Goal: Transaction & Acquisition: Book appointment/travel/reservation

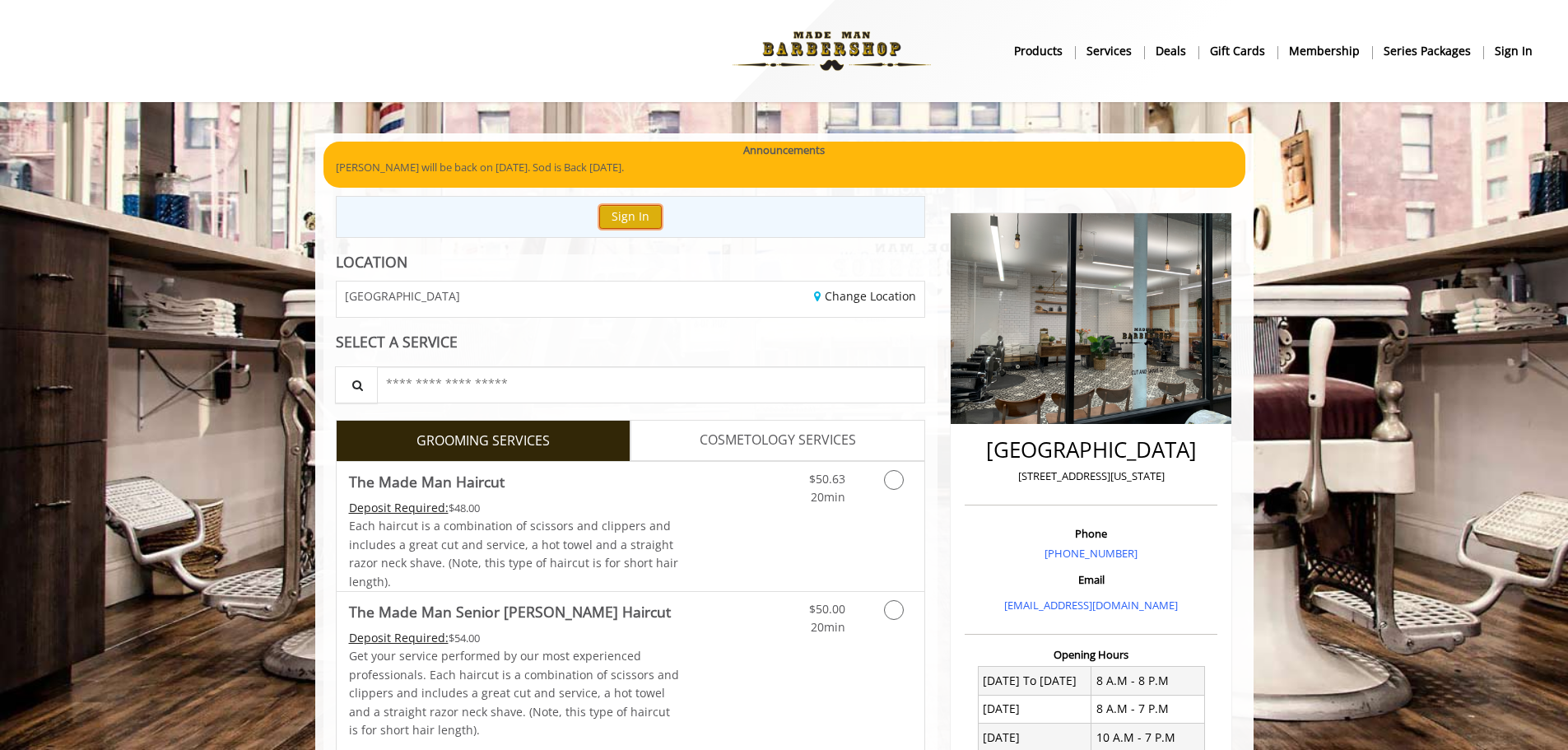
click at [615, 216] on button "Sign In" at bounding box center [630, 217] width 63 height 24
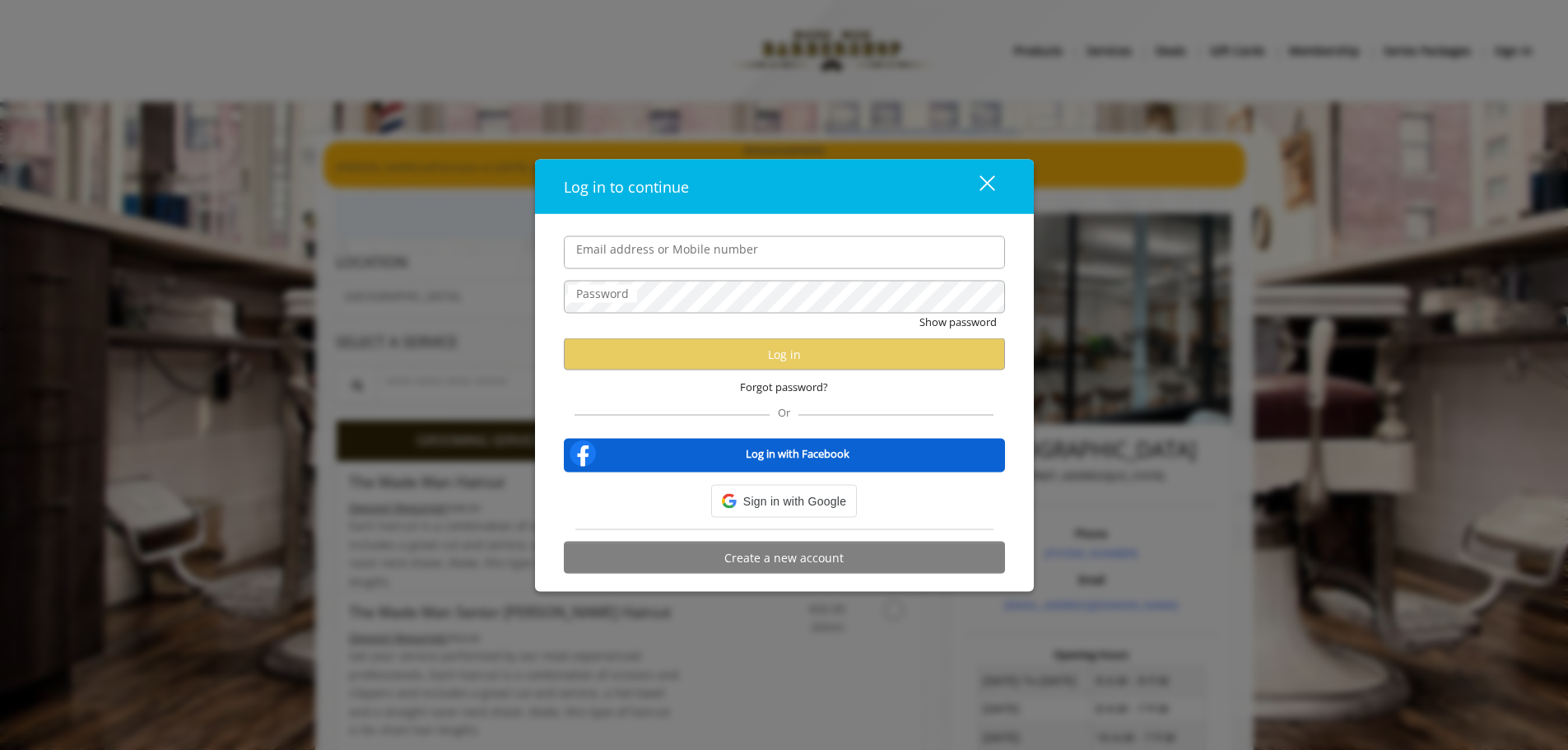
type input "**********"
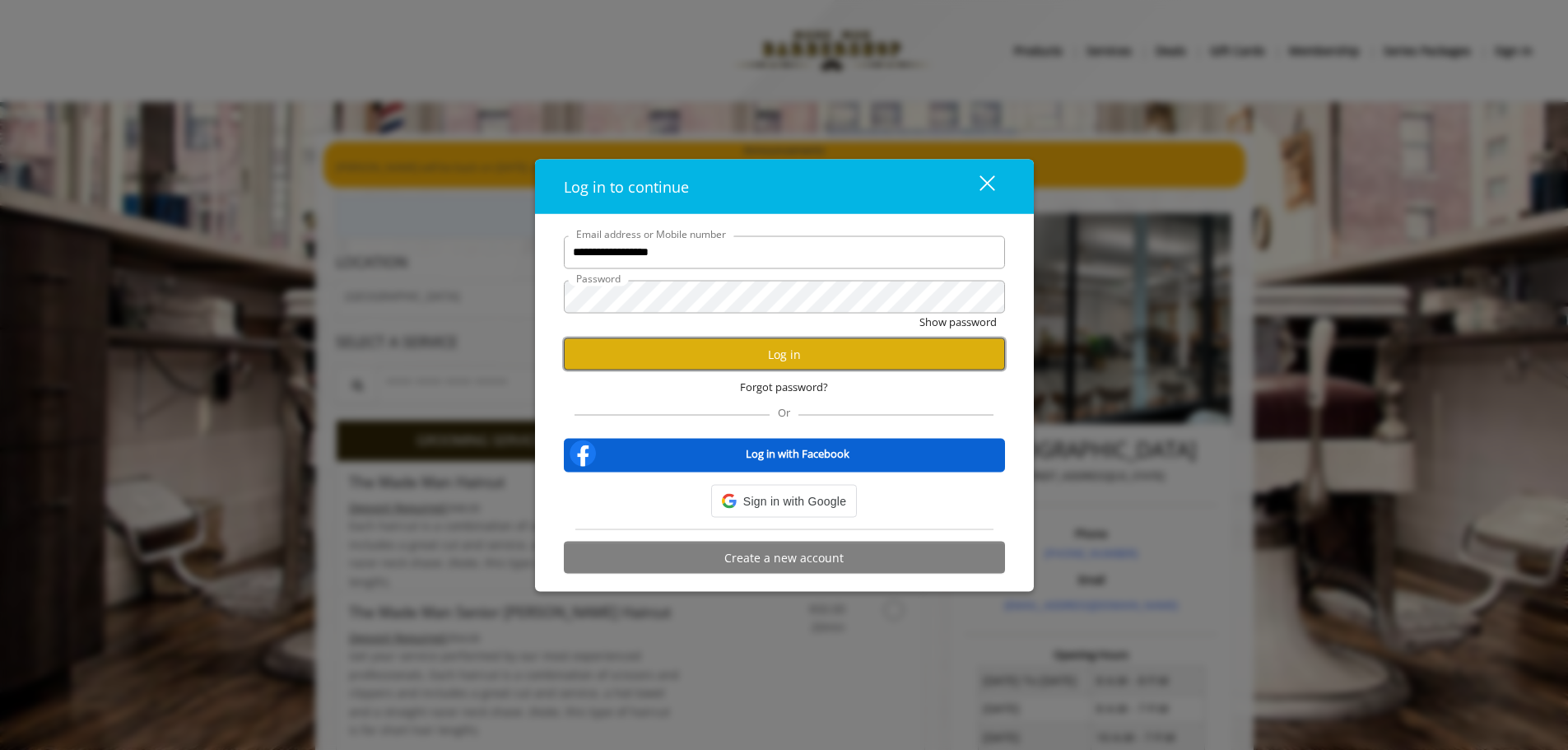
click at [773, 350] on button "Log in" at bounding box center [784, 354] width 441 height 32
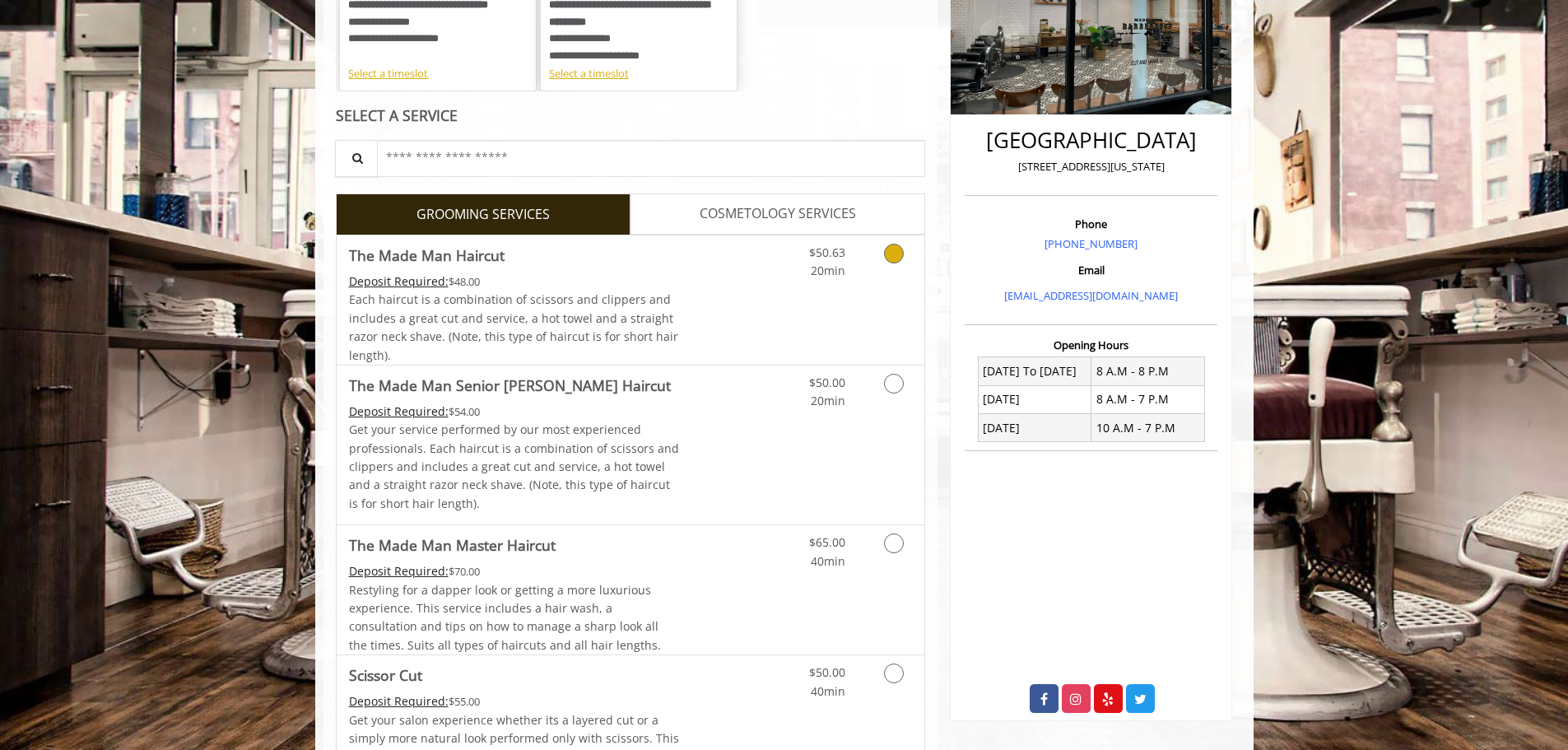
scroll to position [329, 0]
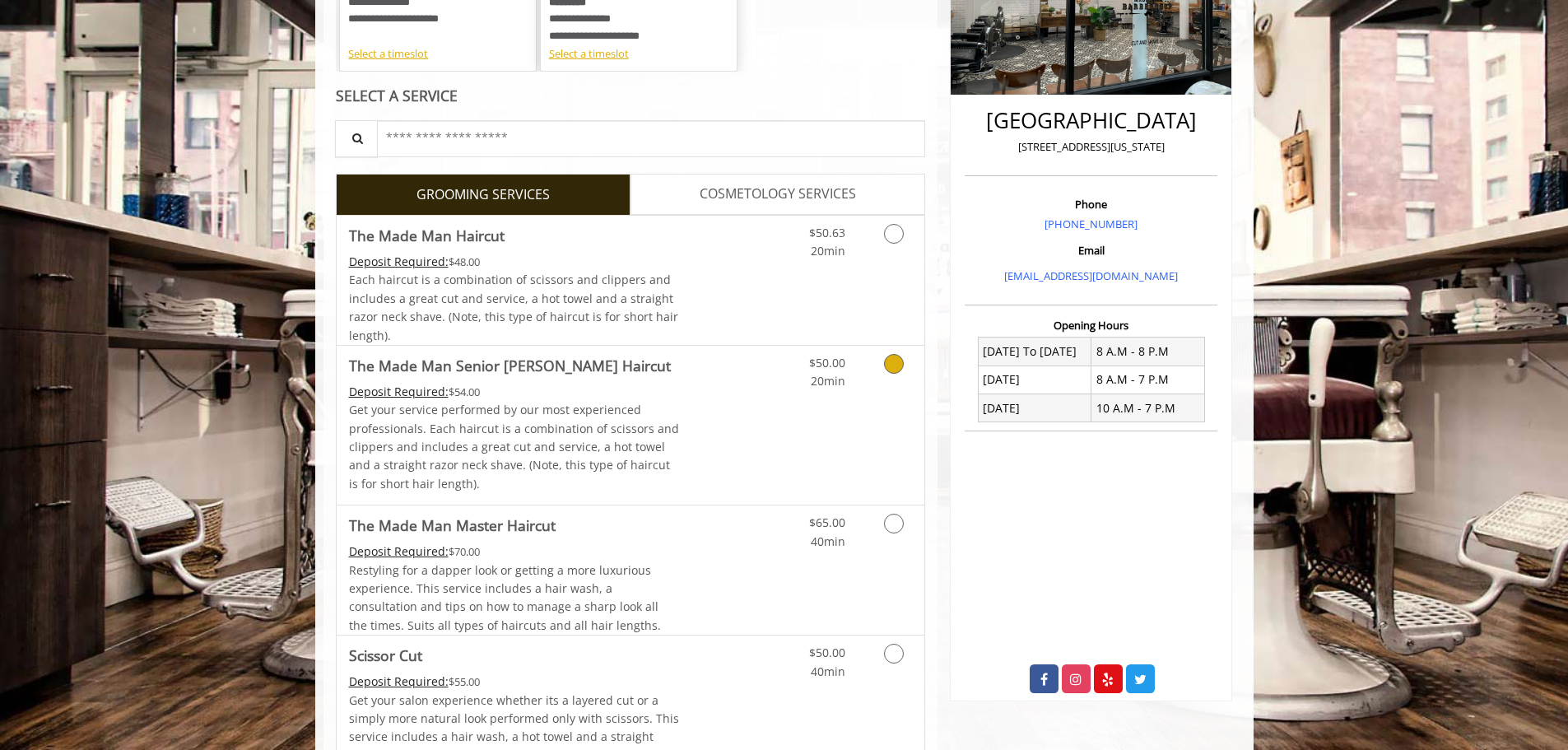
click at [894, 384] on link "Grooming services" at bounding box center [891, 368] width 42 height 46
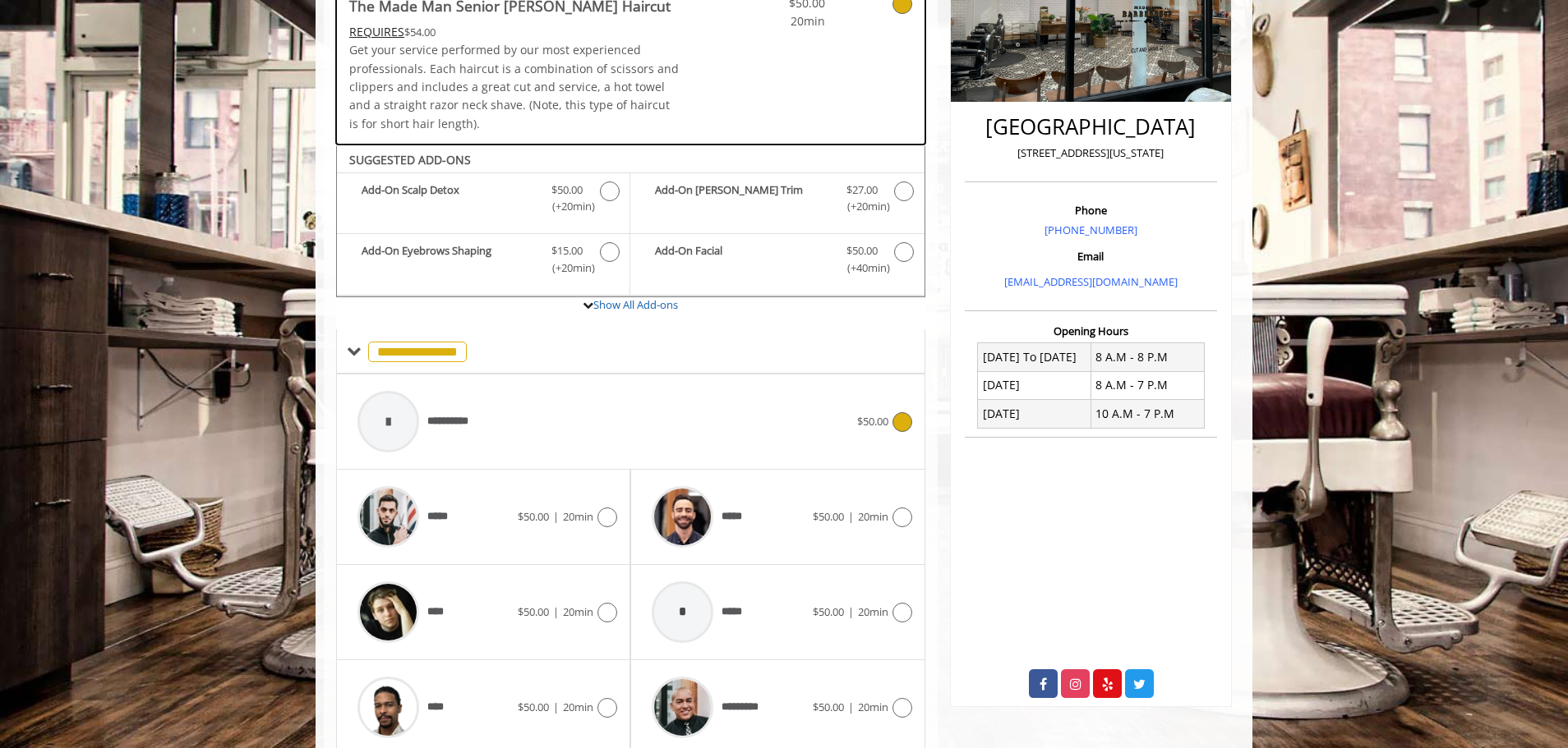
scroll to position [387, 0]
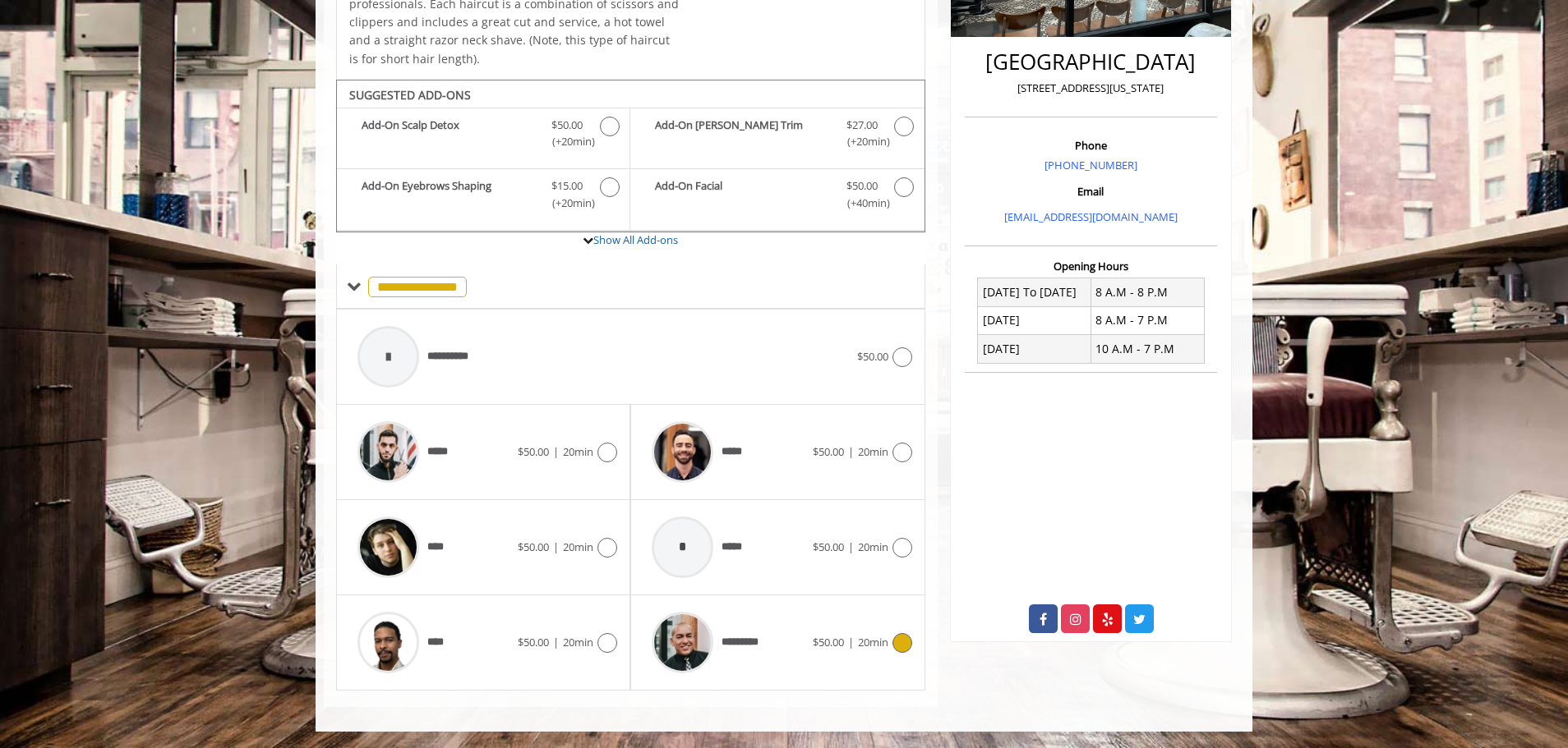
click at [896, 649] on icon at bounding box center [901, 643] width 20 height 20
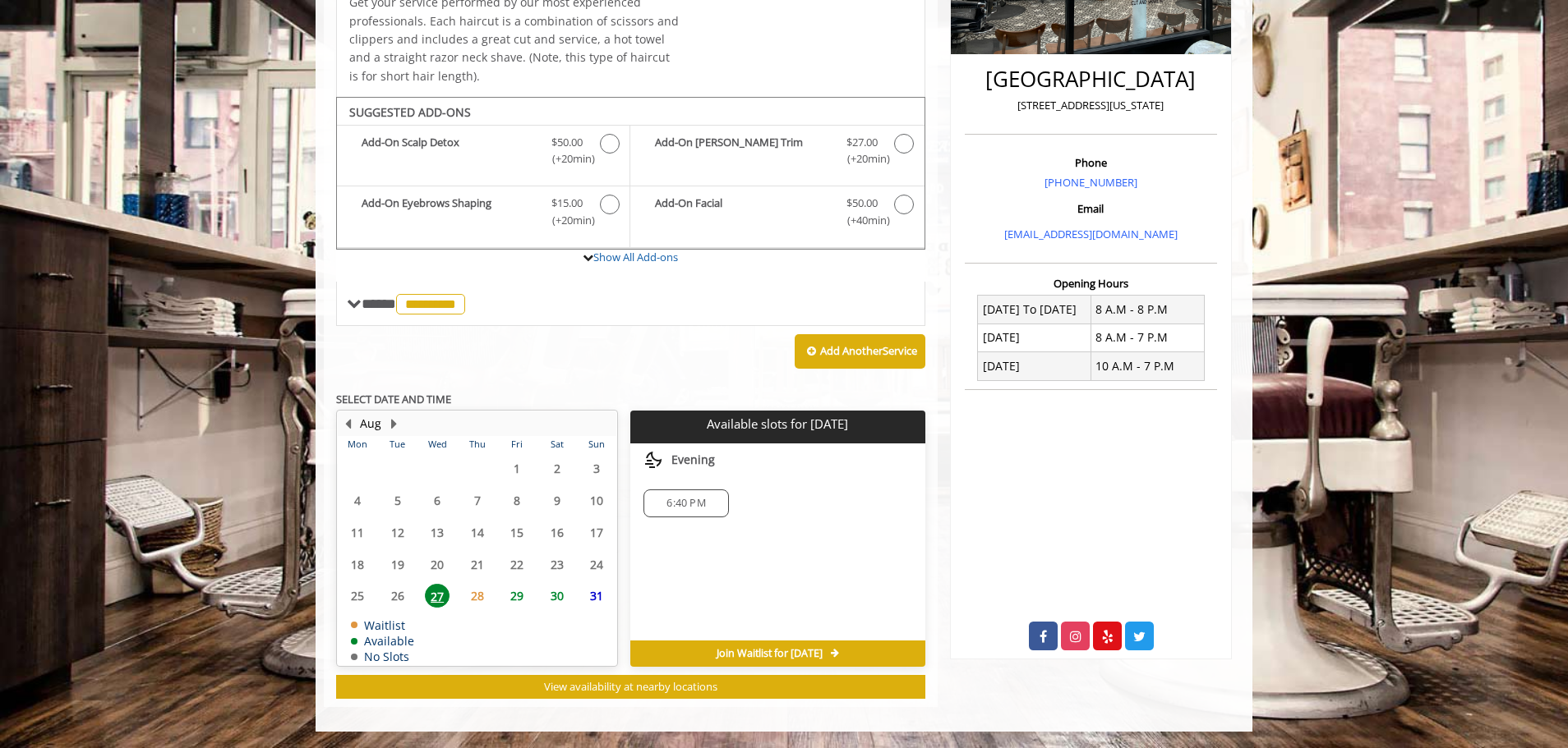
scroll to position [370, 0]
drag, startPoint x: 556, startPoint y: 599, endPoint x: 584, endPoint y: 579, distance: 34.4
click at [556, 598] on span "30" at bounding box center [556, 596] width 25 height 24
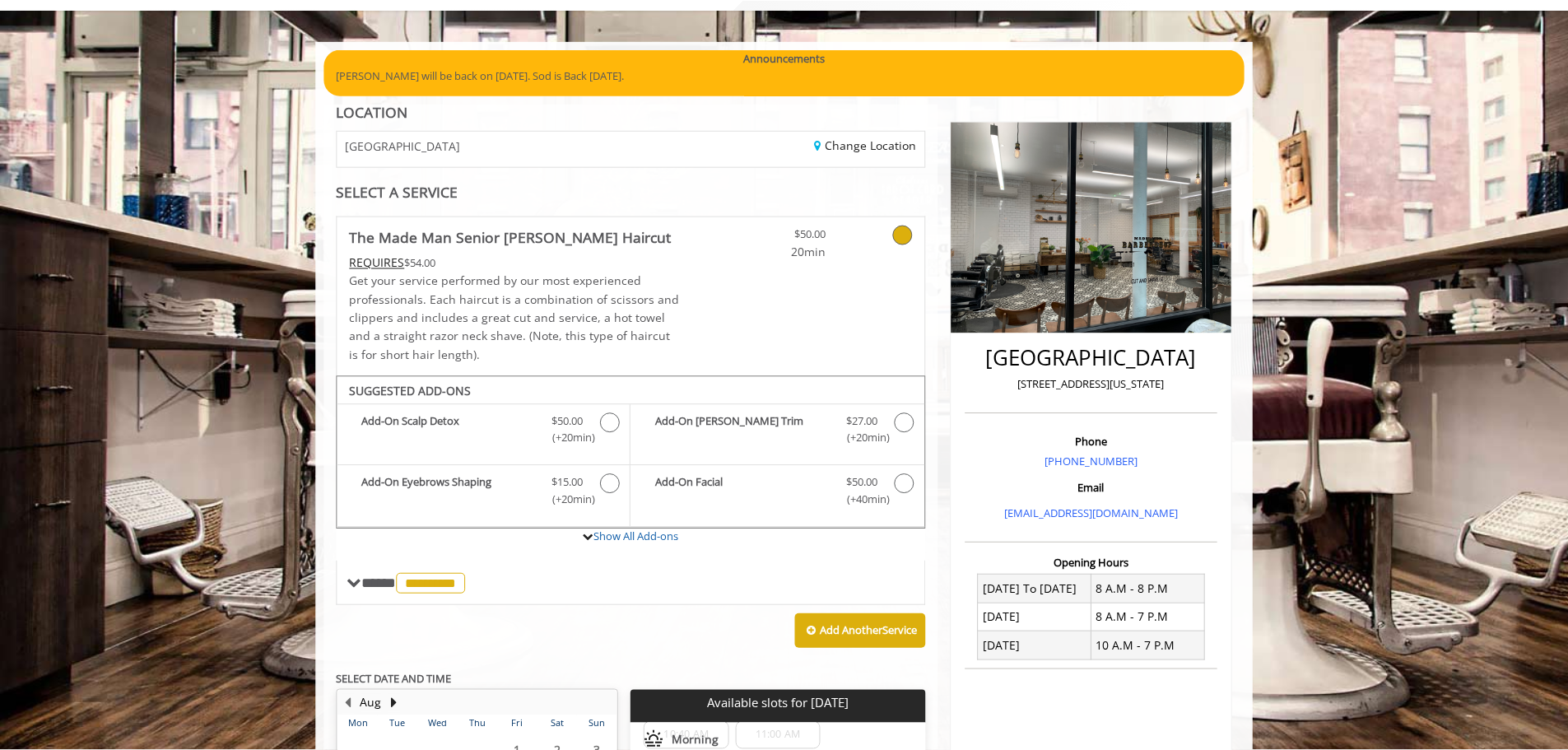
scroll to position [0, 0]
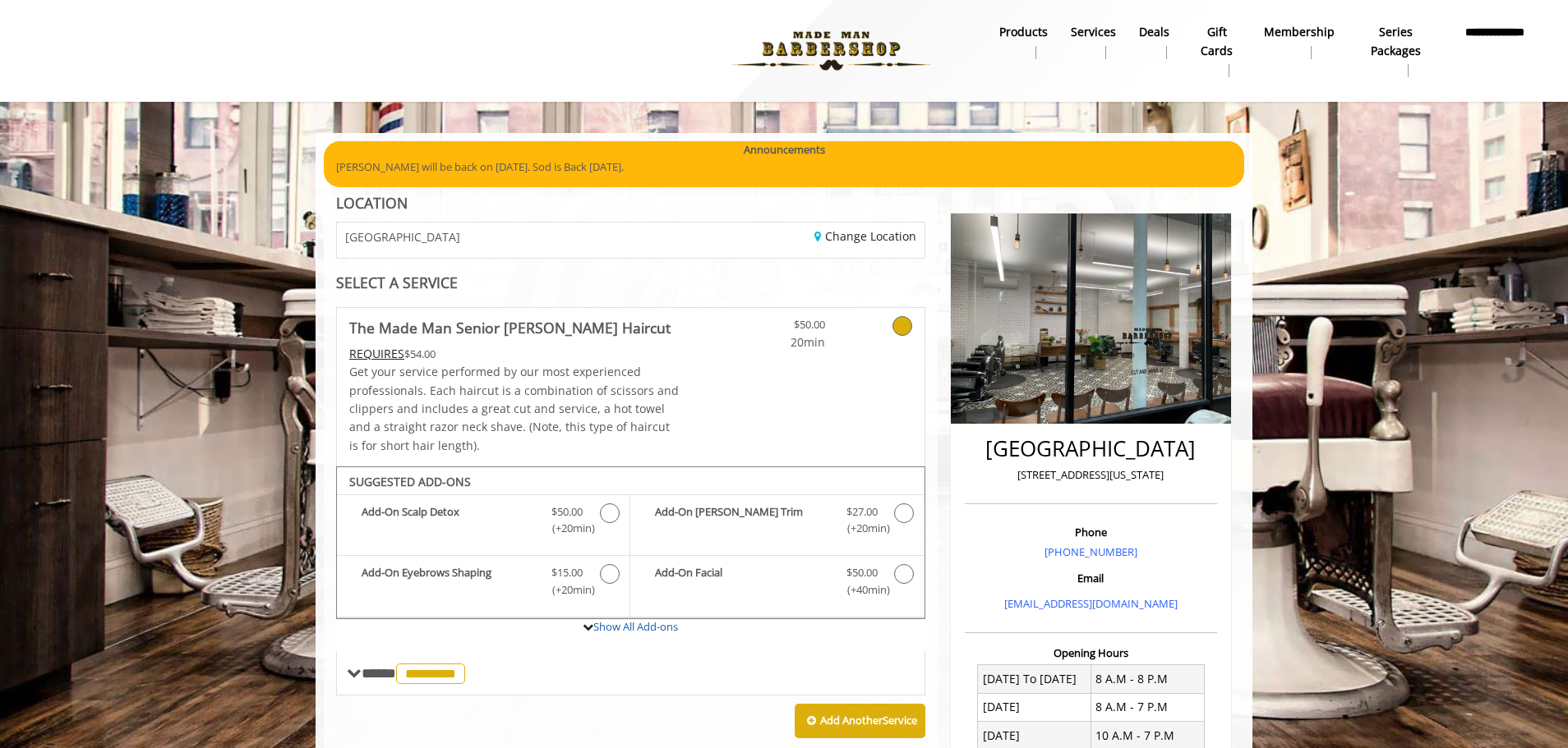
click at [907, 324] on icon at bounding box center [901, 326] width 20 height 20
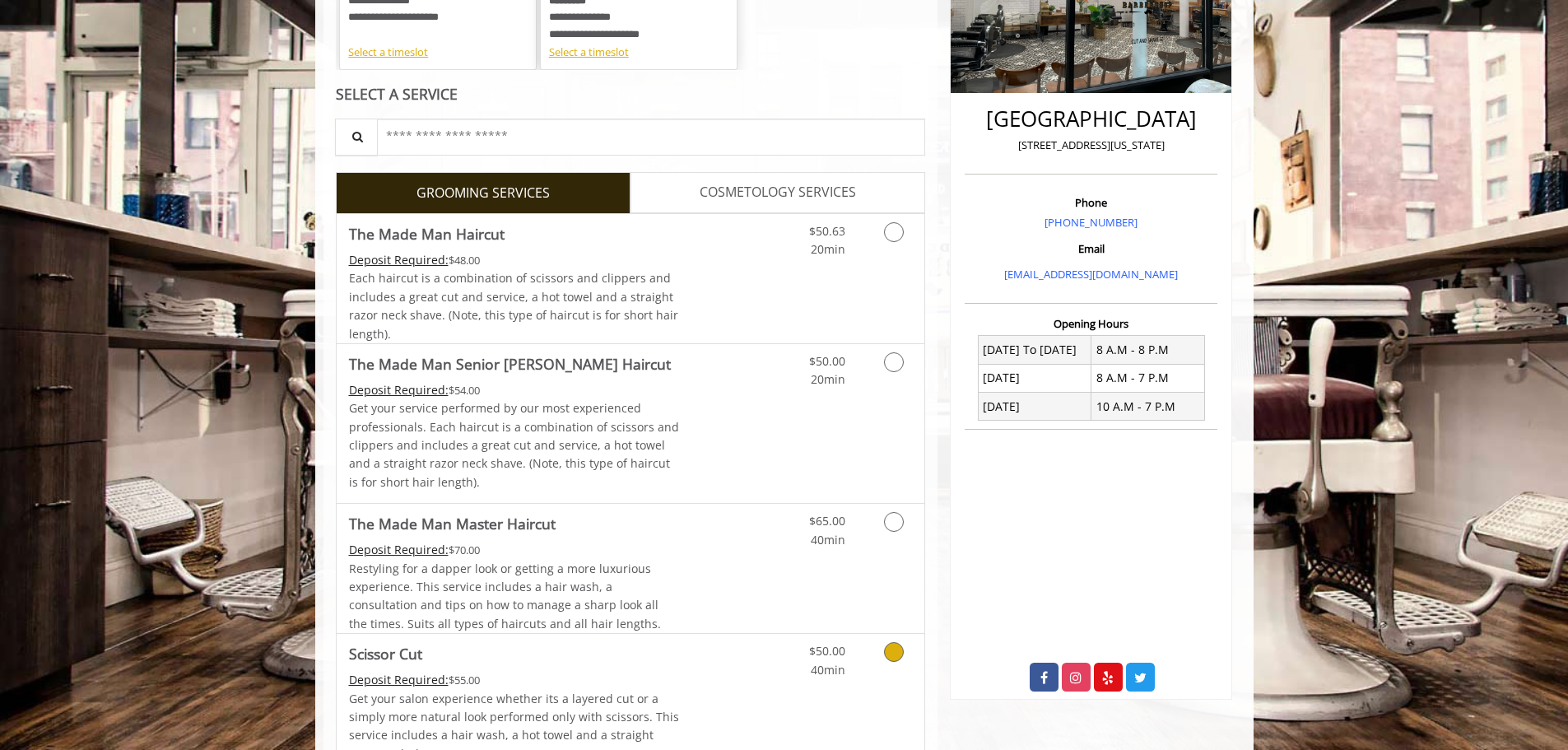
scroll to position [329, 0]
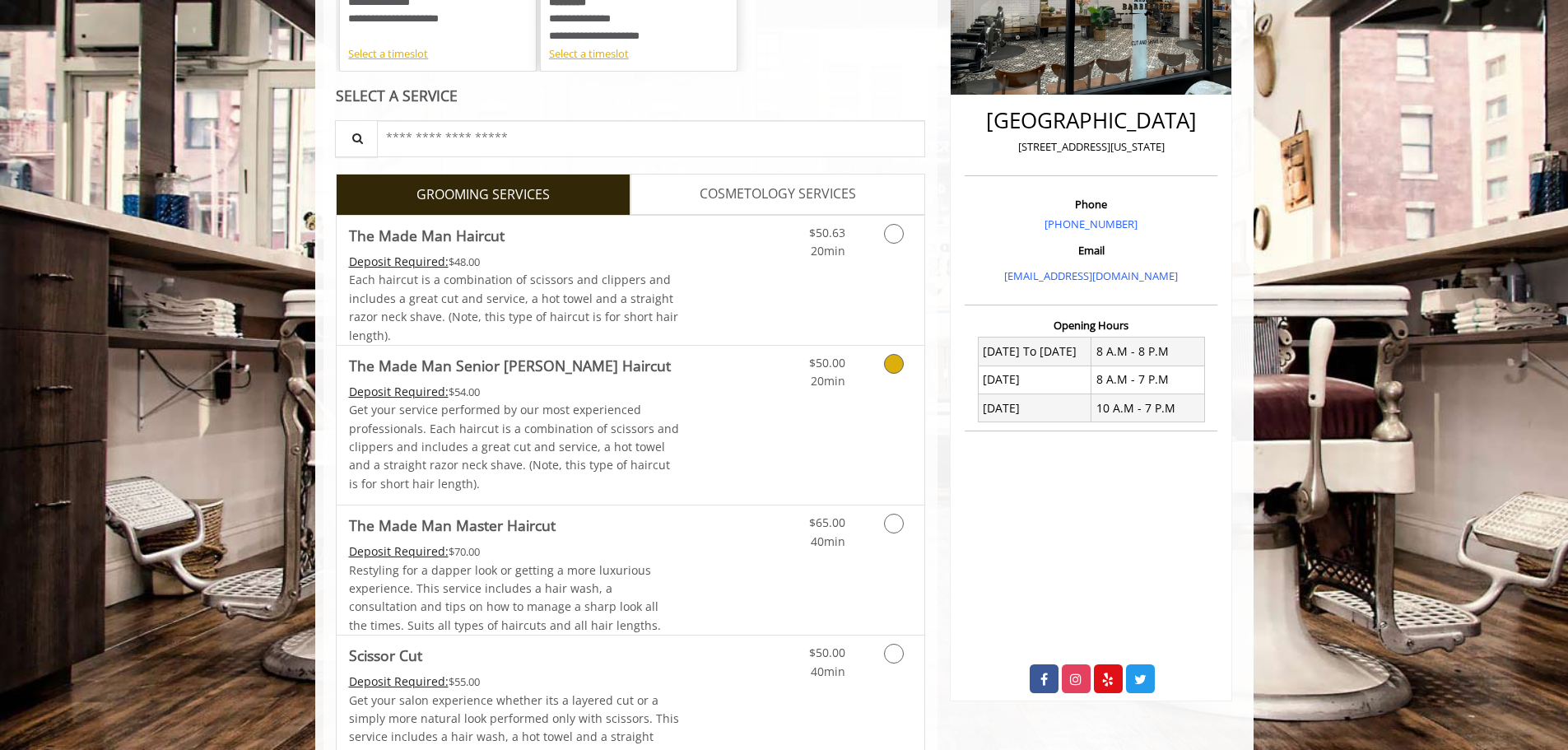
click at [895, 356] on icon "Grooming services" at bounding box center [893, 364] width 20 height 20
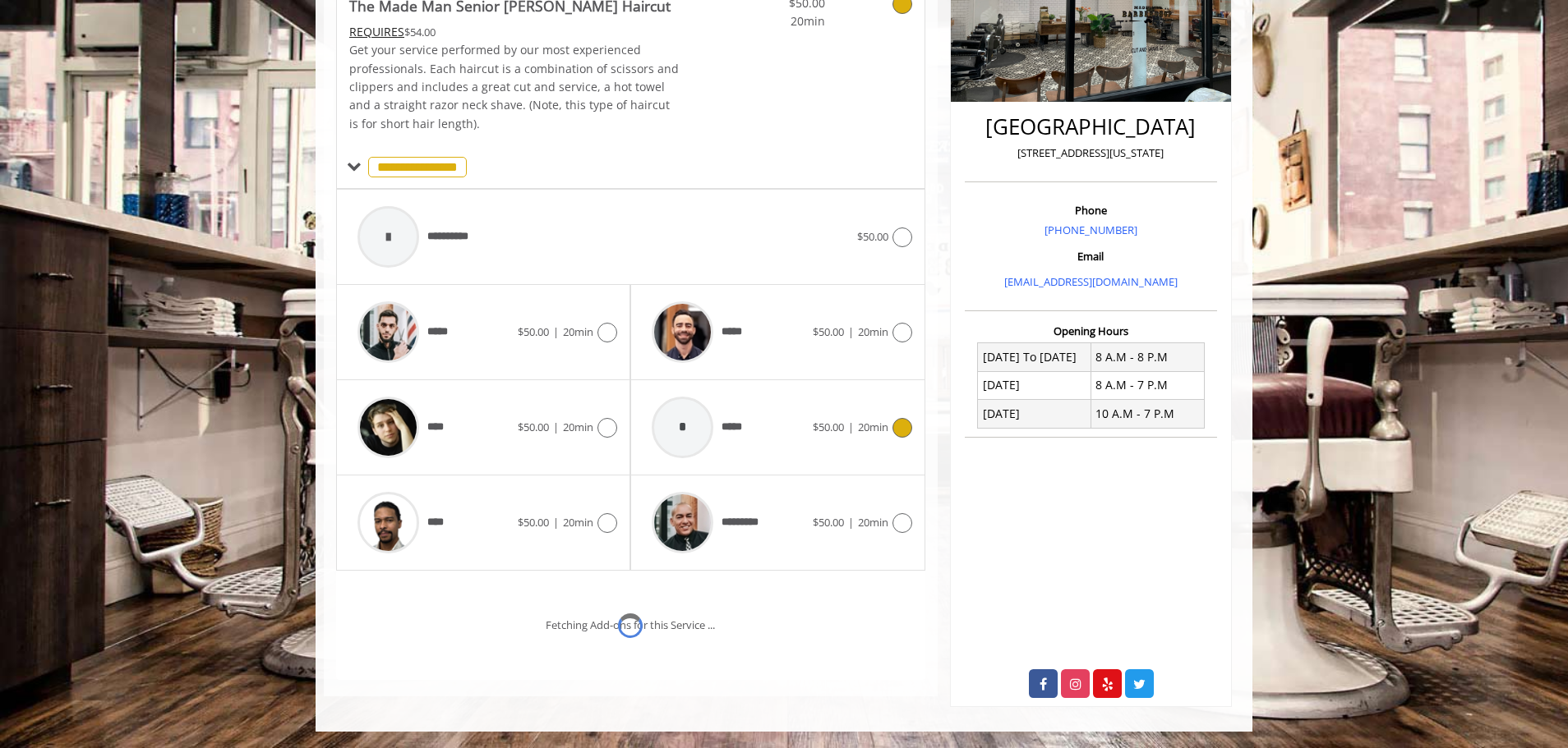
scroll to position [387, 0]
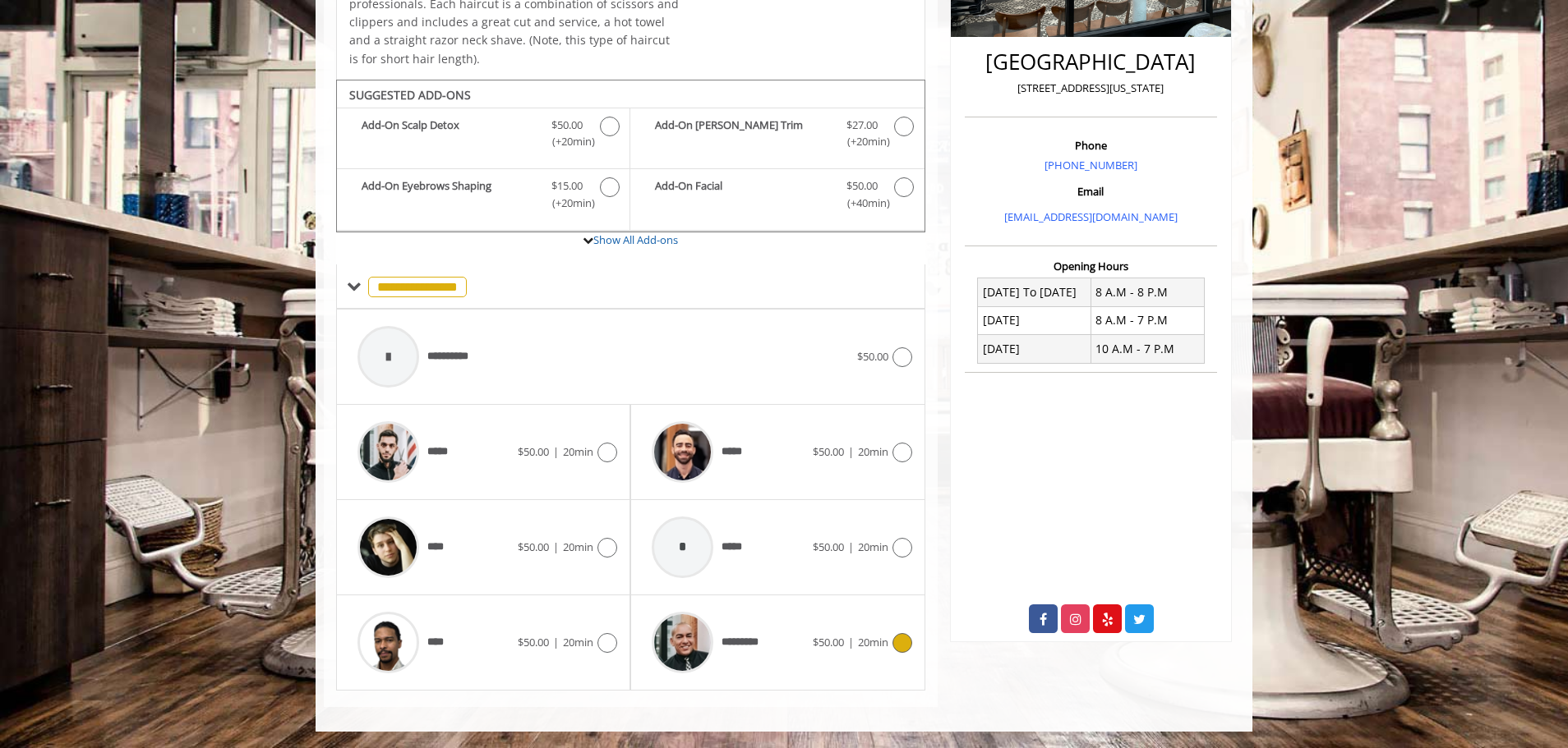
click at [896, 650] on icon at bounding box center [901, 643] width 20 height 20
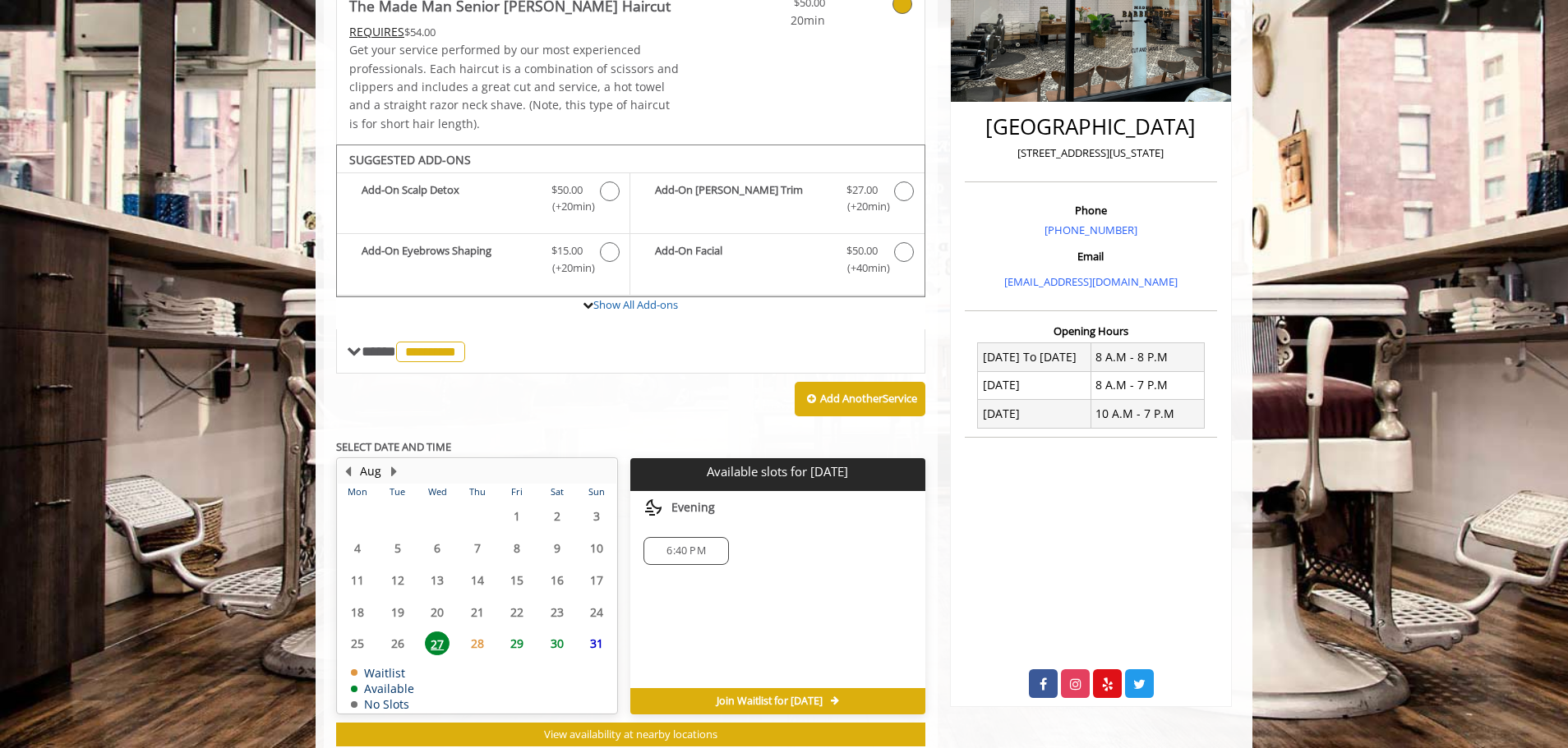
scroll to position [370, 0]
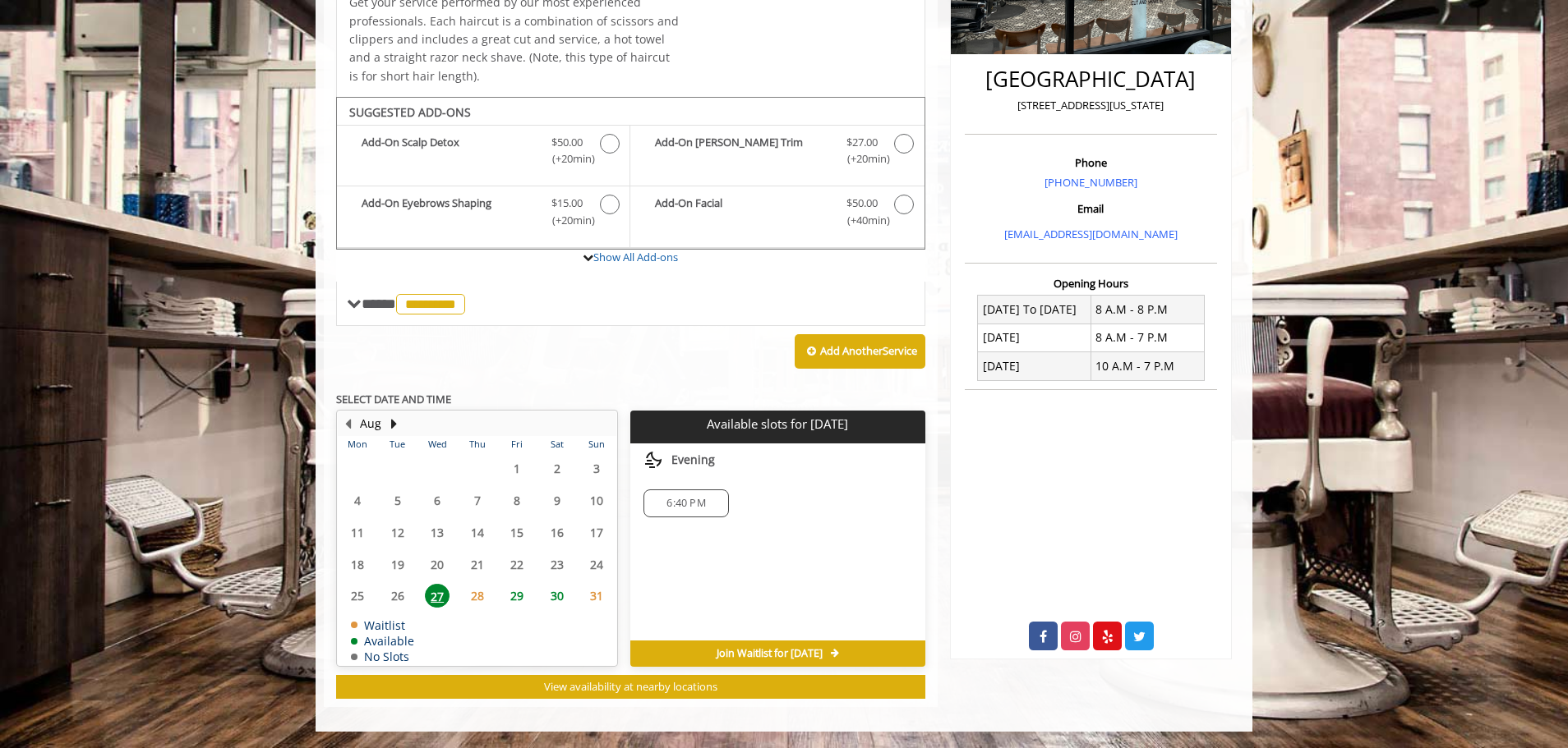
click at [557, 601] on span "30" at bounding box center [556, 596] width 25 height 24
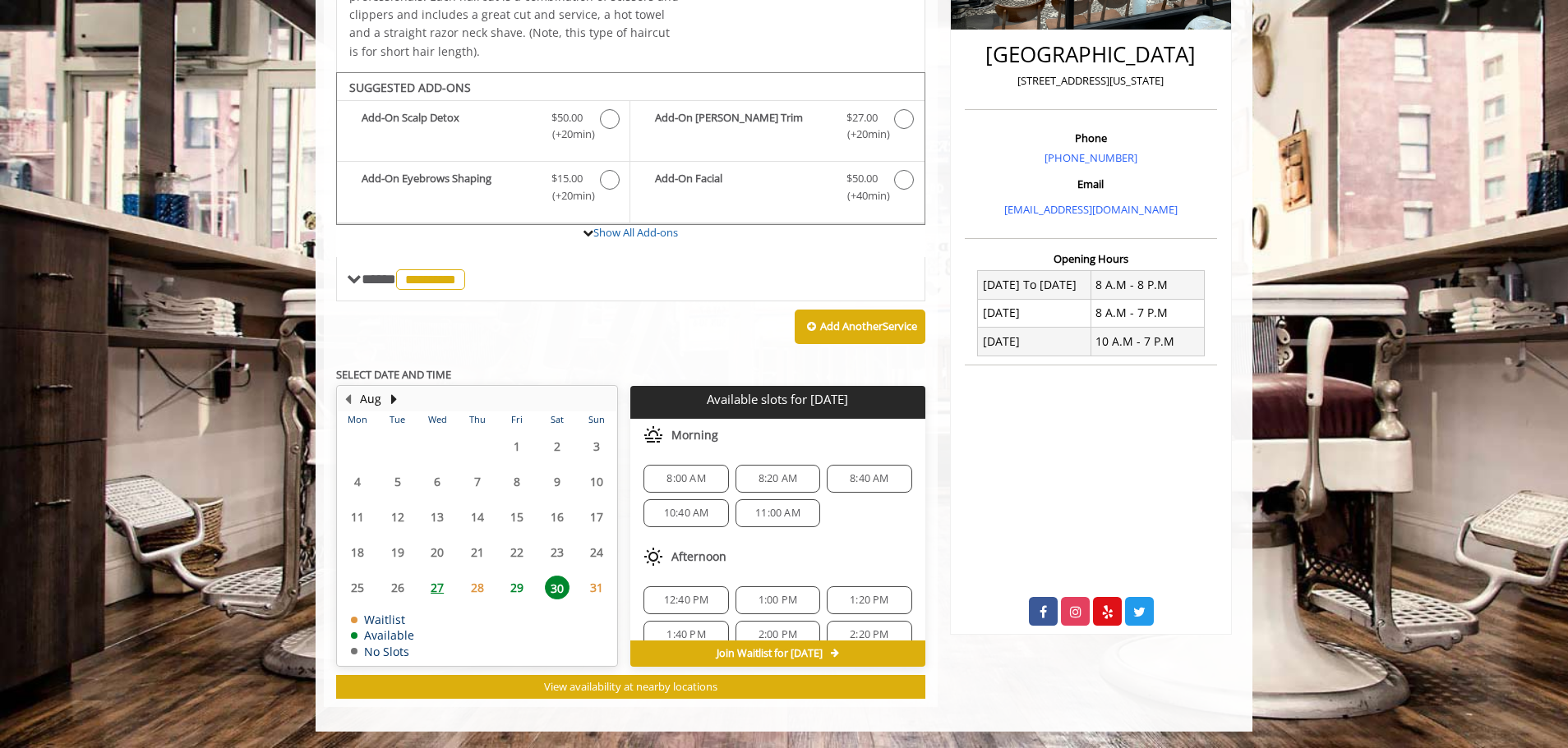
scroll to position [83, 0]
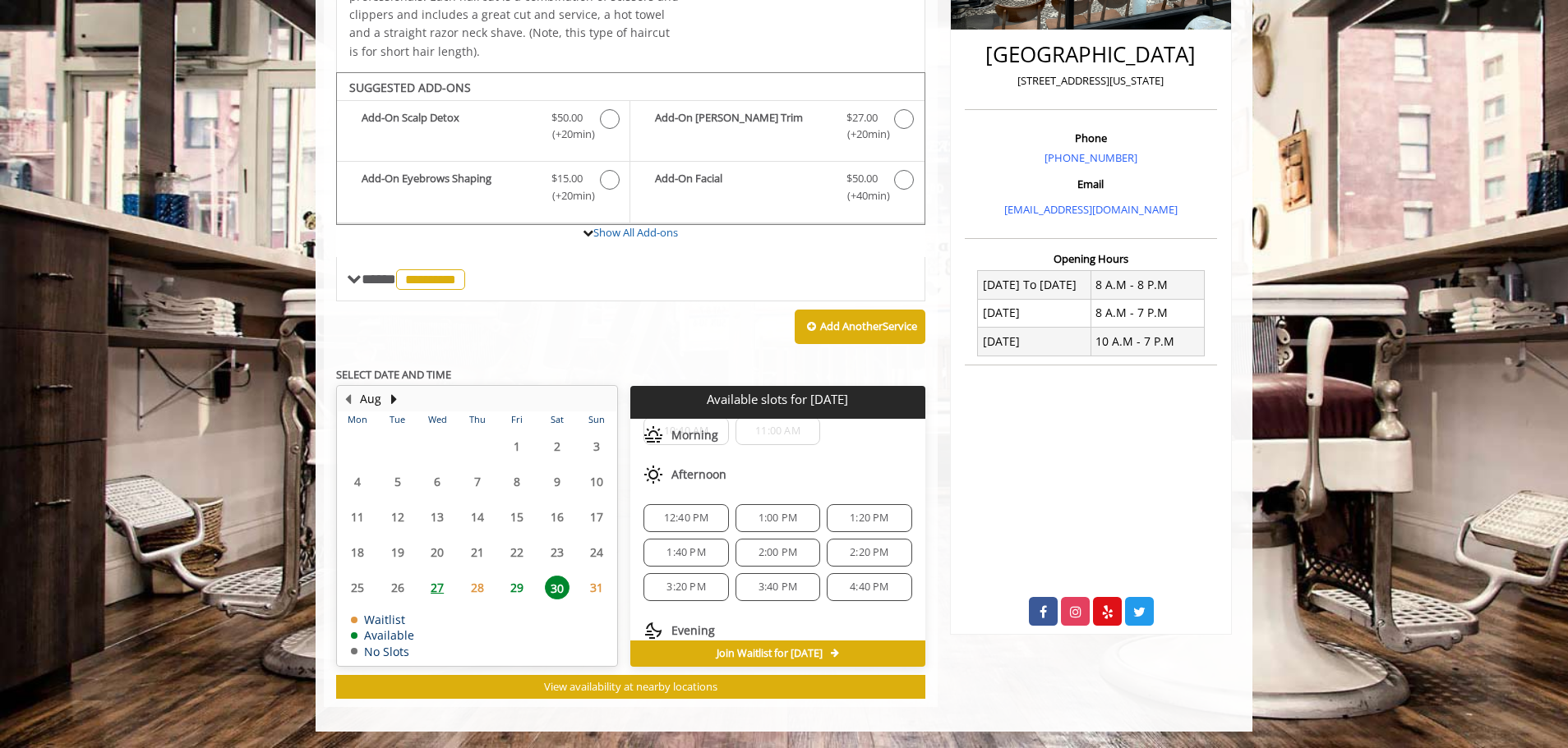
click at [773, 555] on span "2:00 PM" at bounding box center [778, 552] width 39 height 13
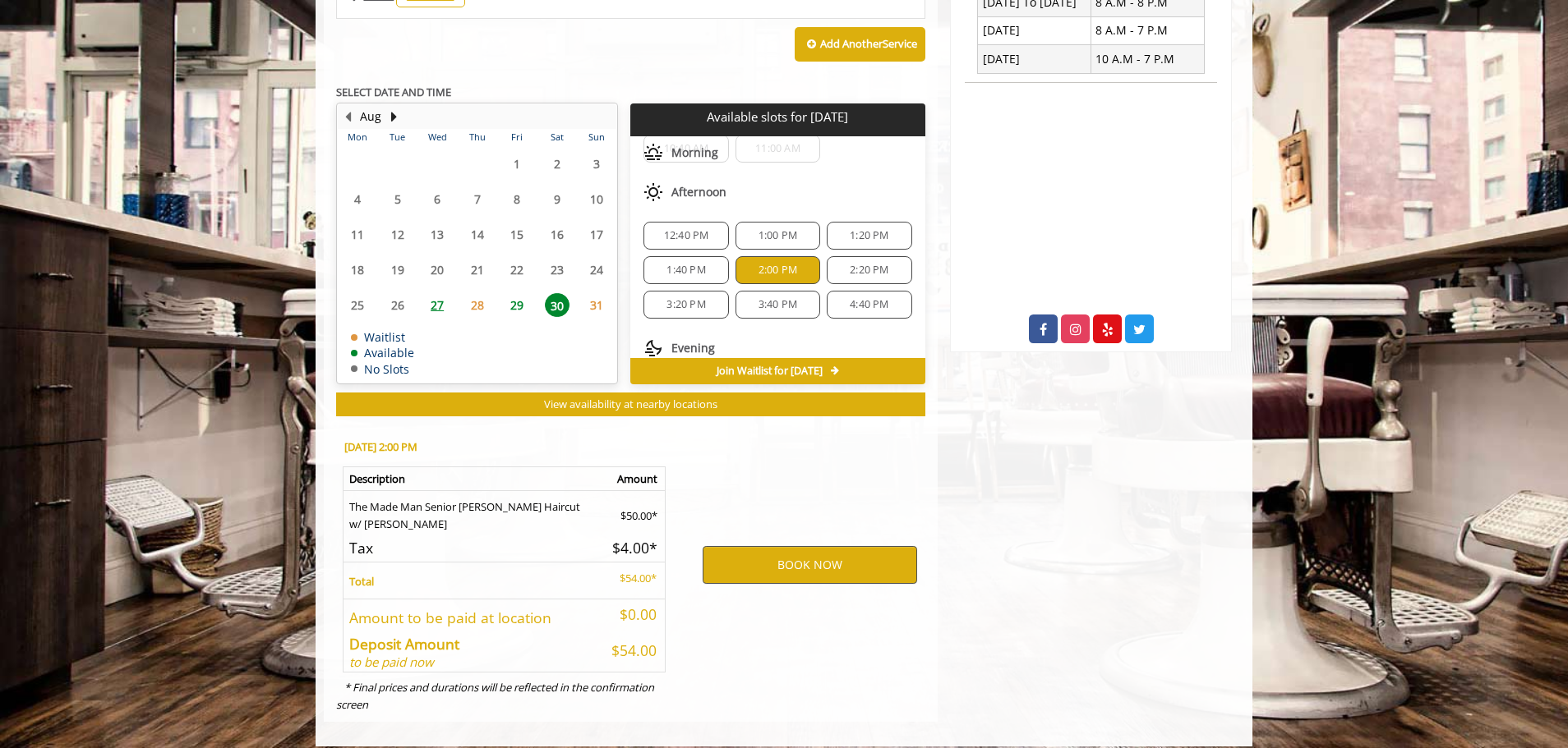
scroll to position [691, 0]
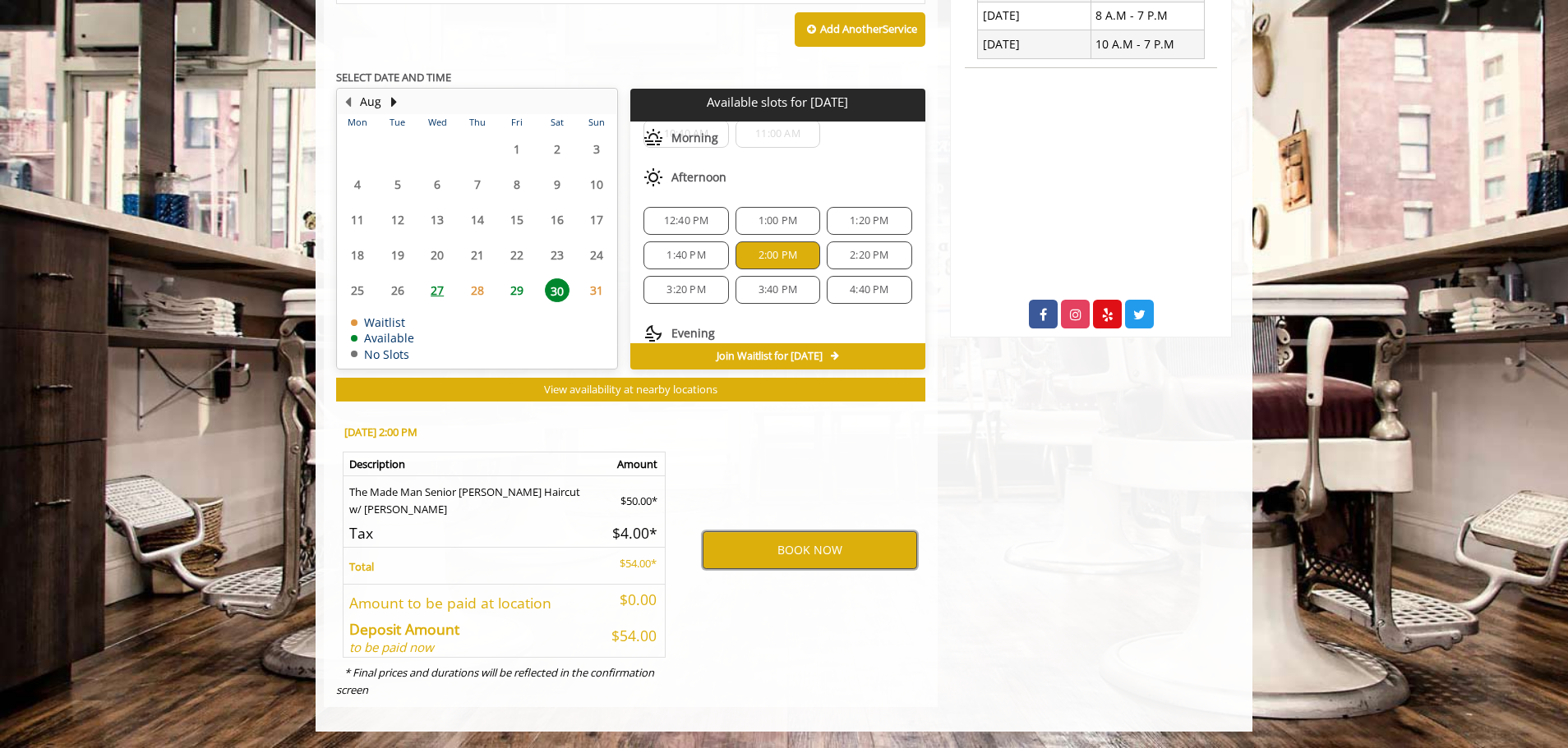
click at [818, 551] on button "BOOK NOW" at bounding box center [809, 550] width 214 height 38
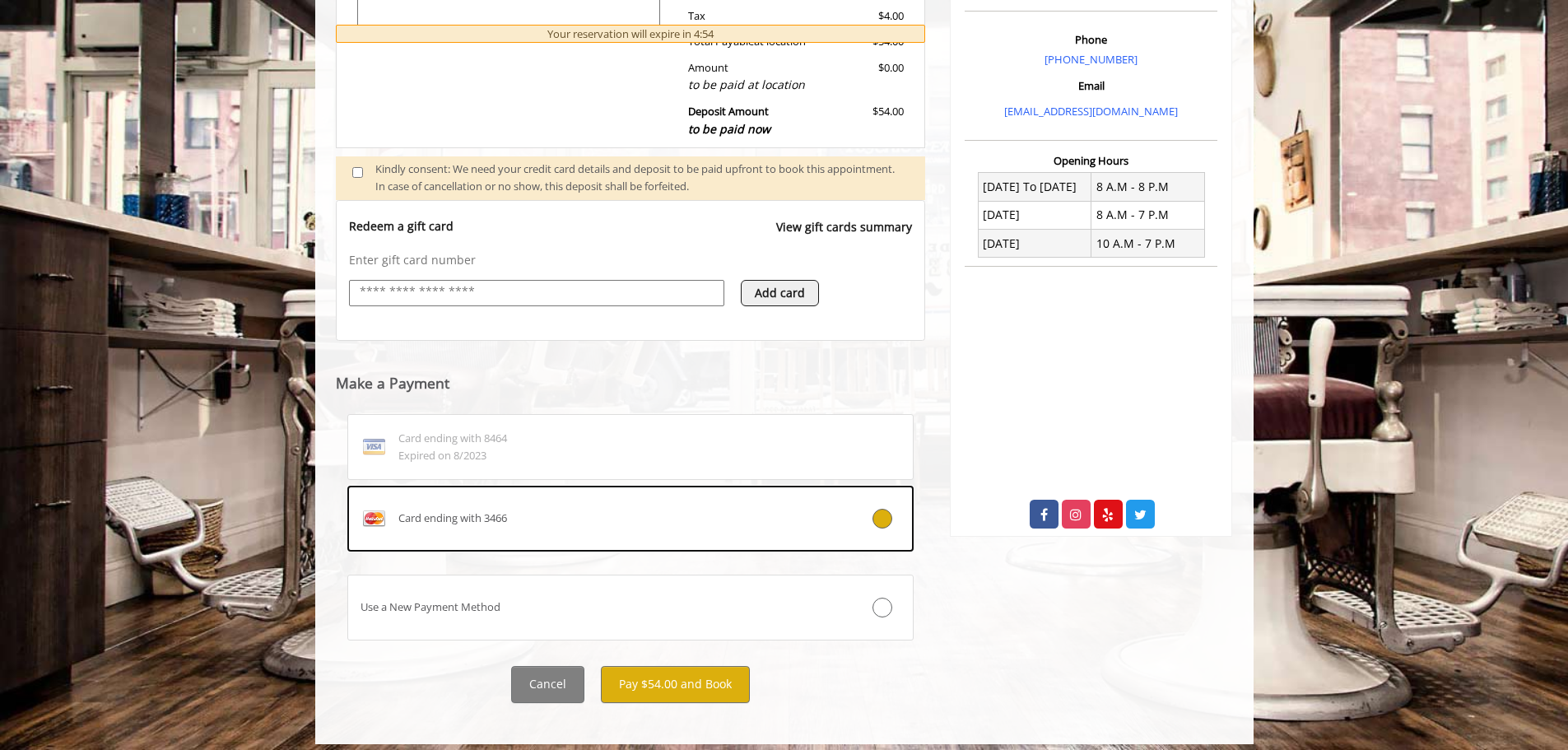
scroll to position [505, 0]
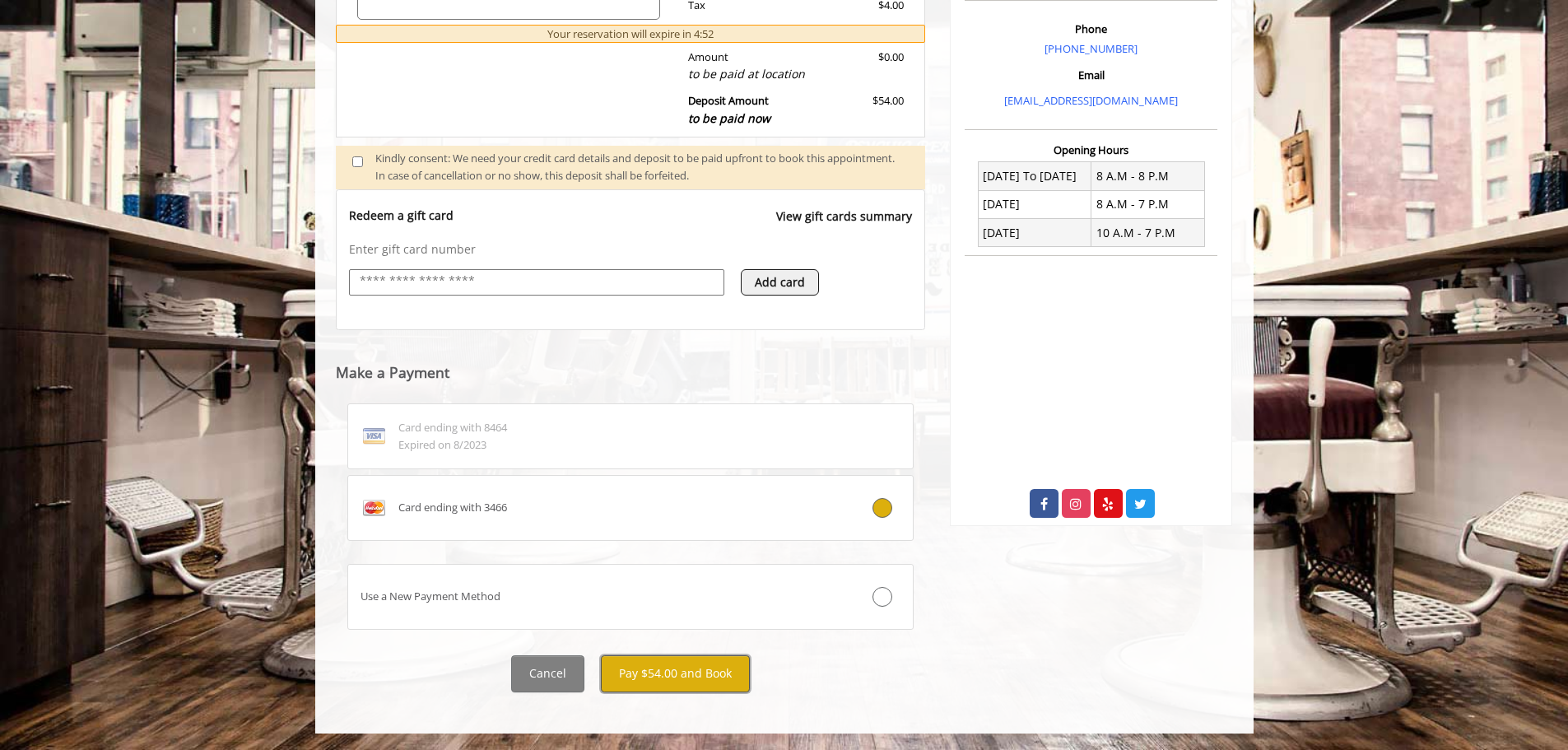
click at [689, 676] on button "Pay $54.00 and Book" at bounding box center [675, 673] width 149 height 37
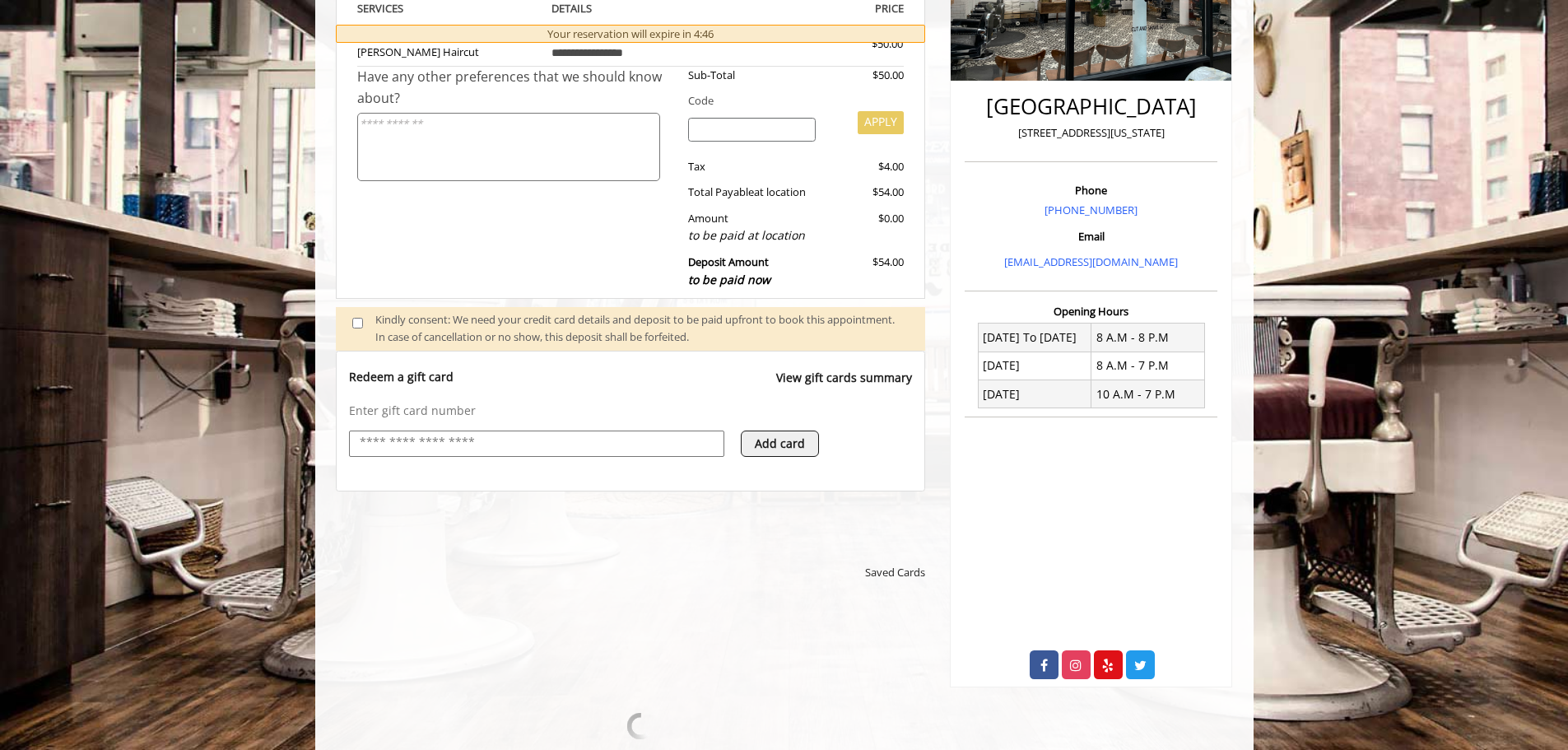
scroll to position [93, 0]
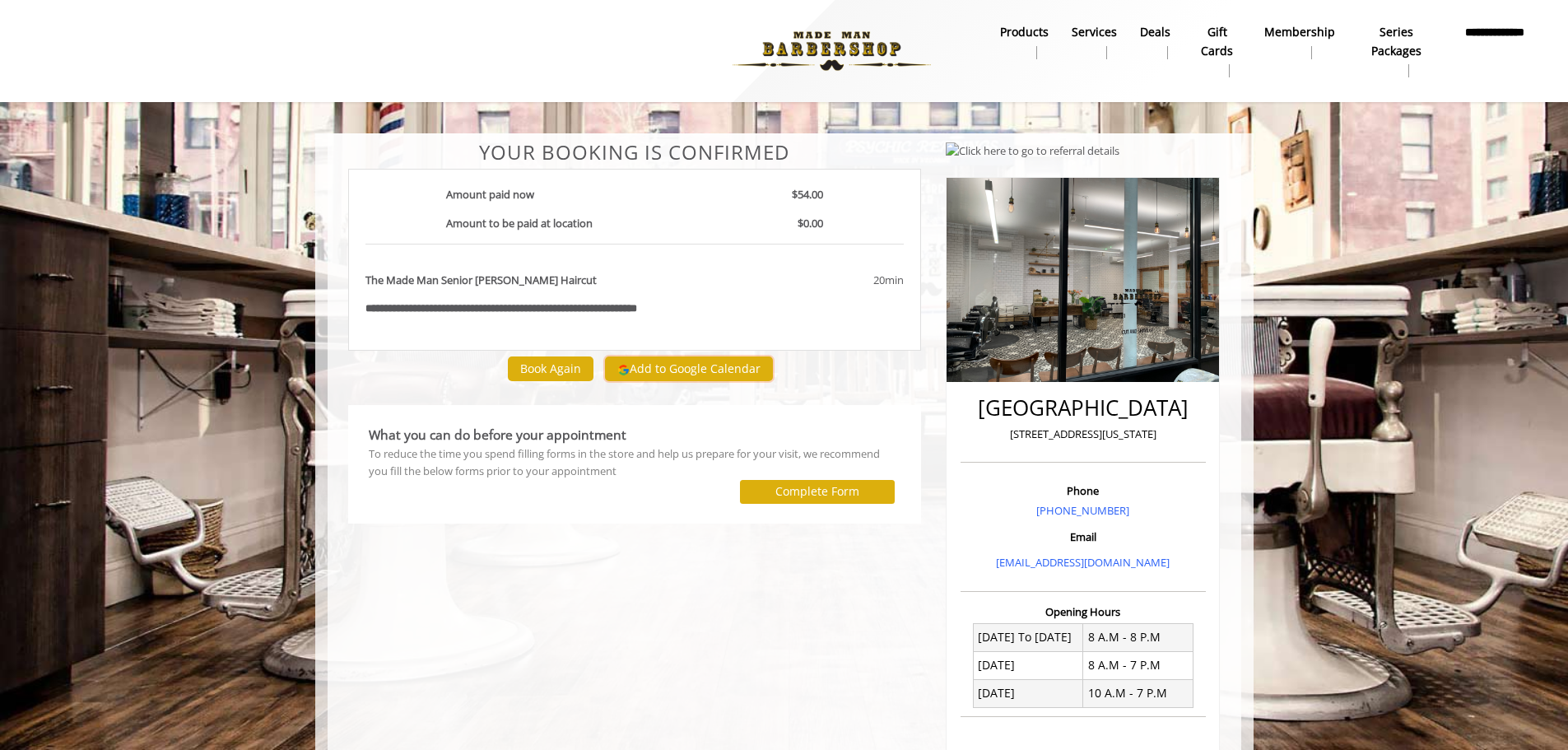
click at [707, 366] on button "Add to Google Calendar" at bounding box center [688, 369] width 168 height 25
